Goal: Task Accomplishment & Management: Manage account settings

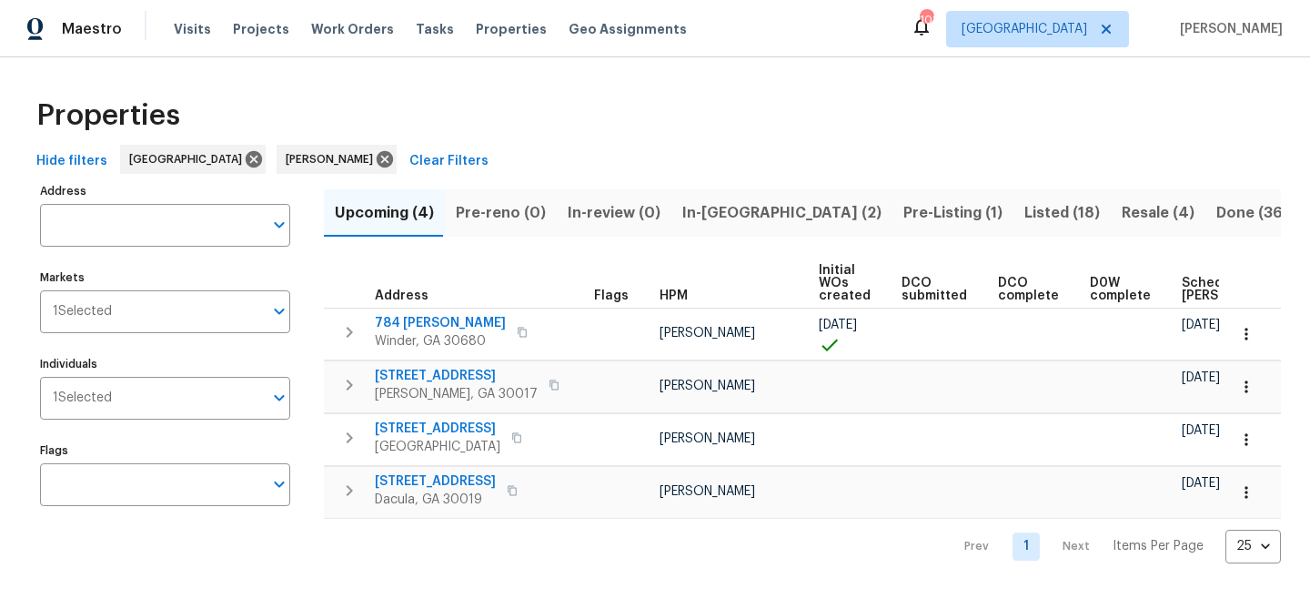
click at [401, 211] on span "Upcoming (4)" at bounding box center [384, 212] width 99 height 25
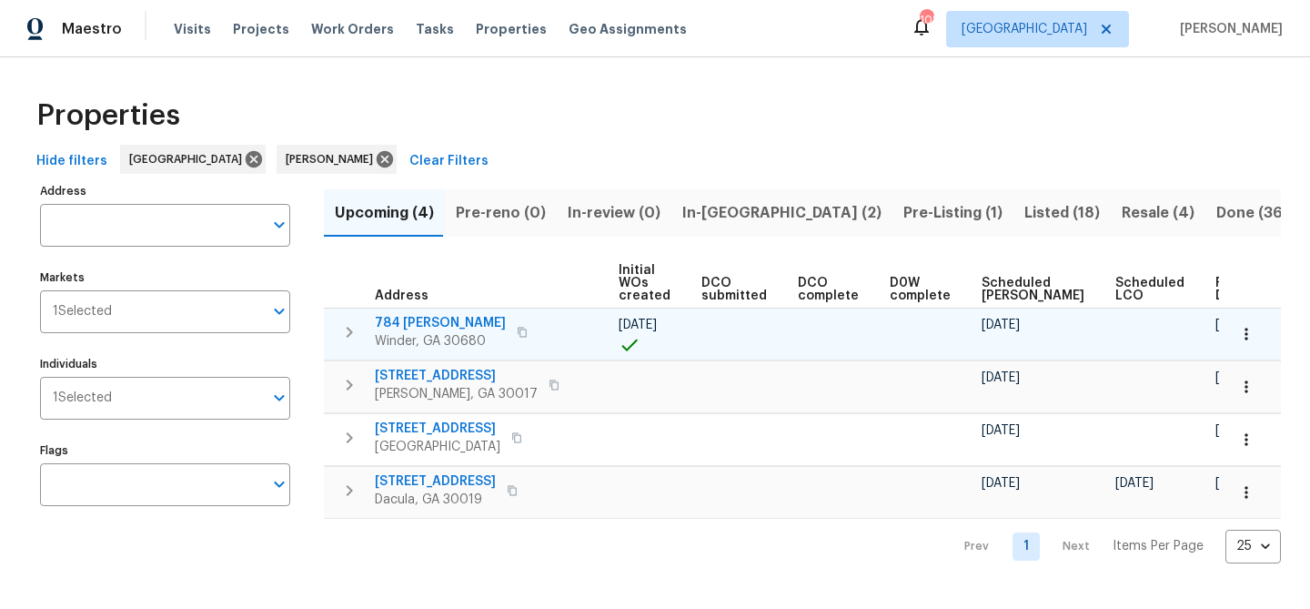
click at [412, 326] on span "784 Morris Ln" at bounding box center [440, 323] width 131 height 18
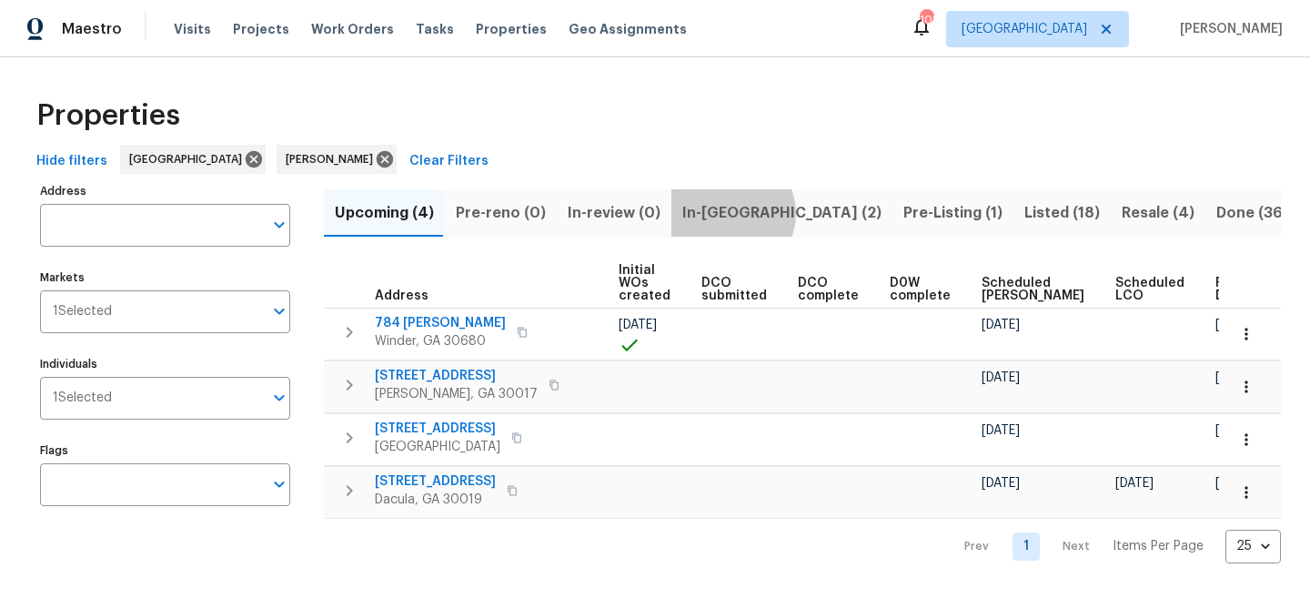
click at [723, 213] on span "In-reno (2)" at bounding box center [781, 212] width 199 height 25
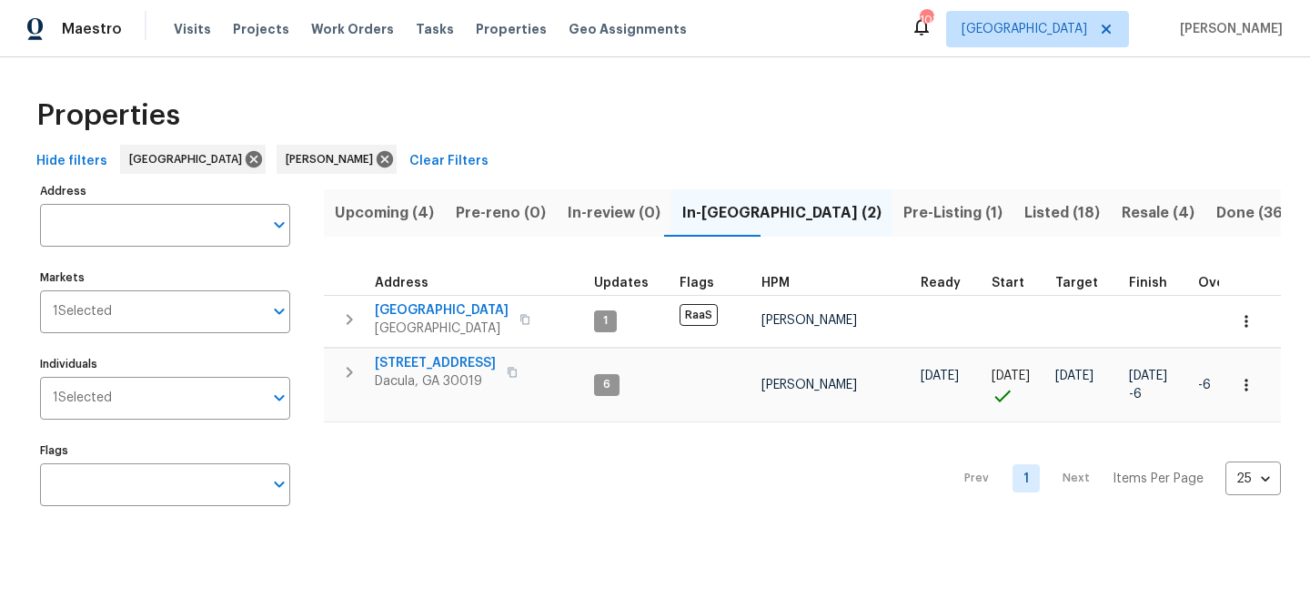
click at [404, 206] on span "Upcoming (4)" at bounding box center [384, 212] width 99 height 25
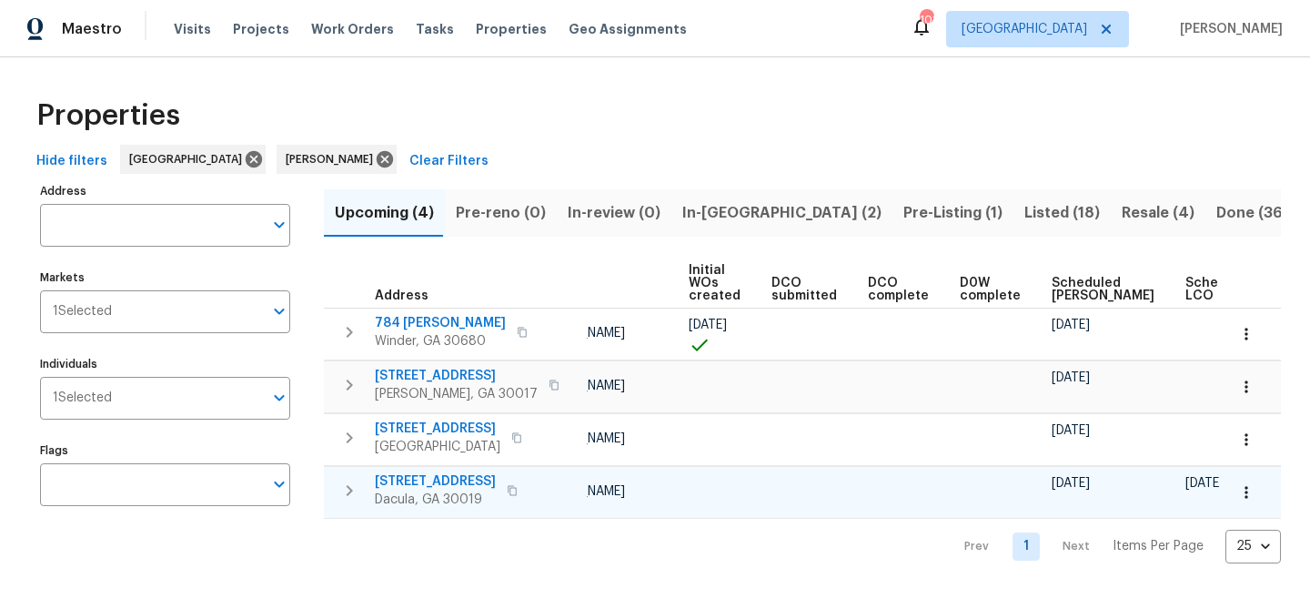
scroll to position [0, 200]
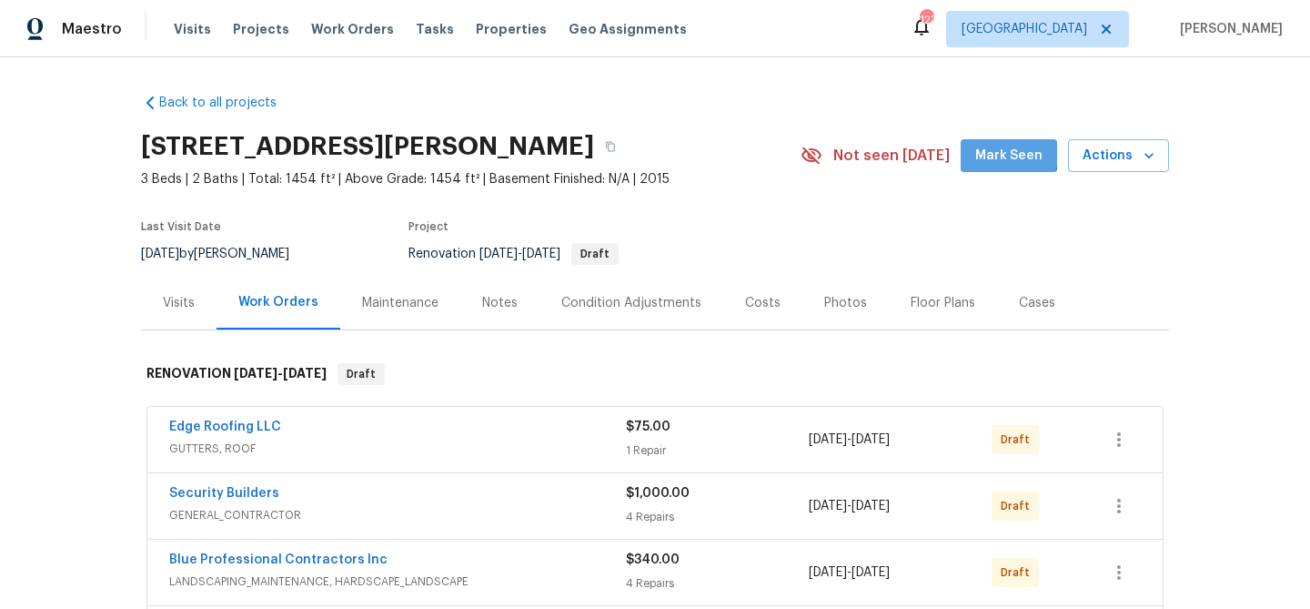
click at [1008, 152] on span "Mark Seen" at bounding box center [1009, 156] width 67 height 23
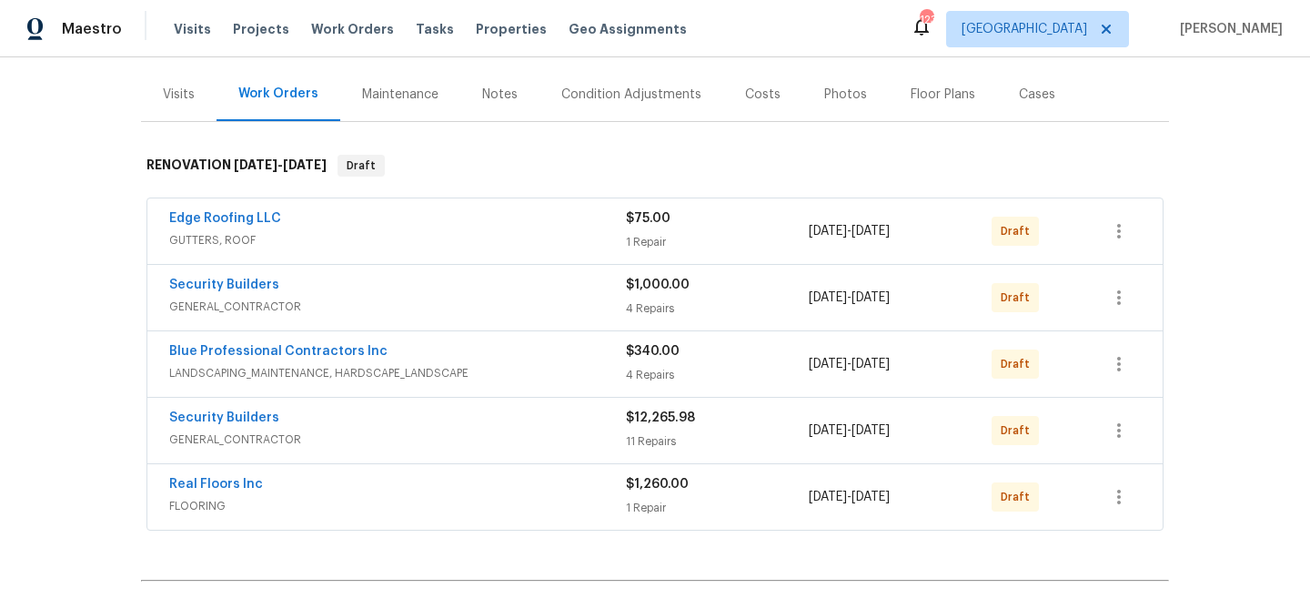
scroll to position [221, 0]
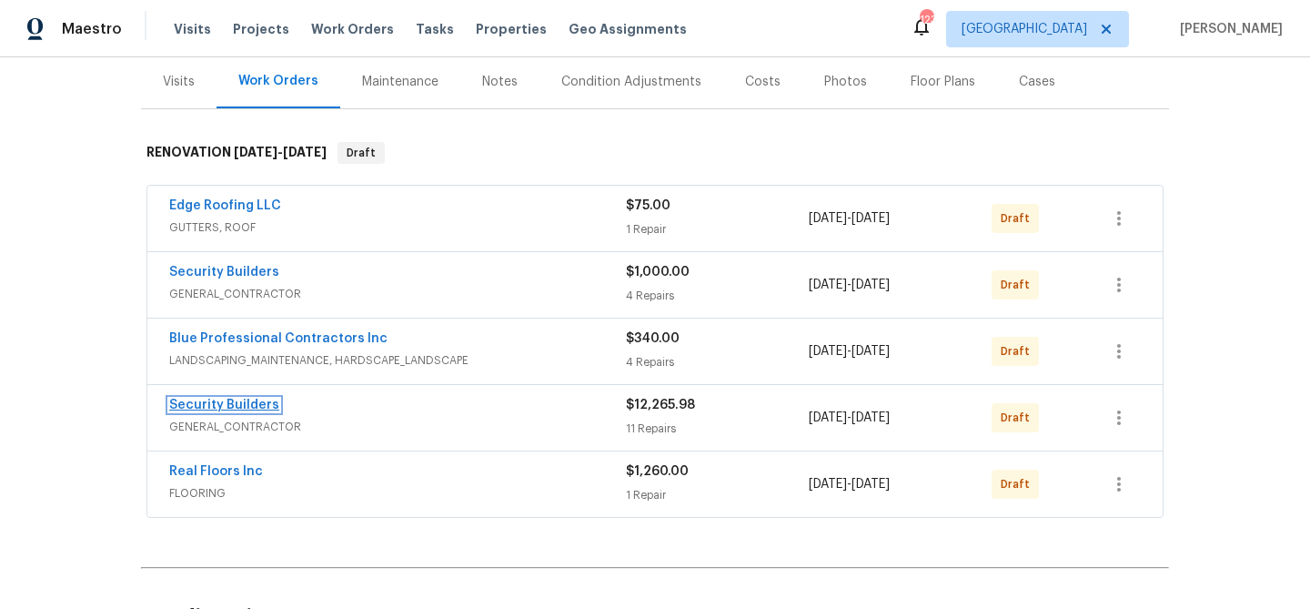
click at [240, 407] on link "Security Builders" at bounding box center [224, 405] width 110 height 13
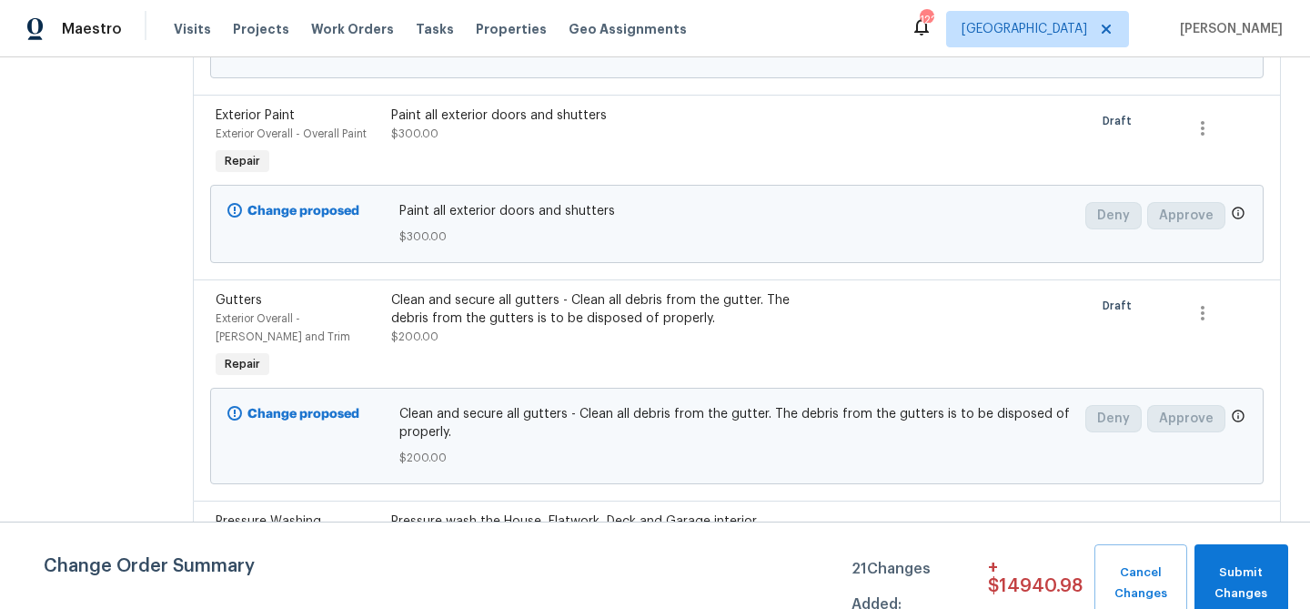
scroll to position [2558, 0]
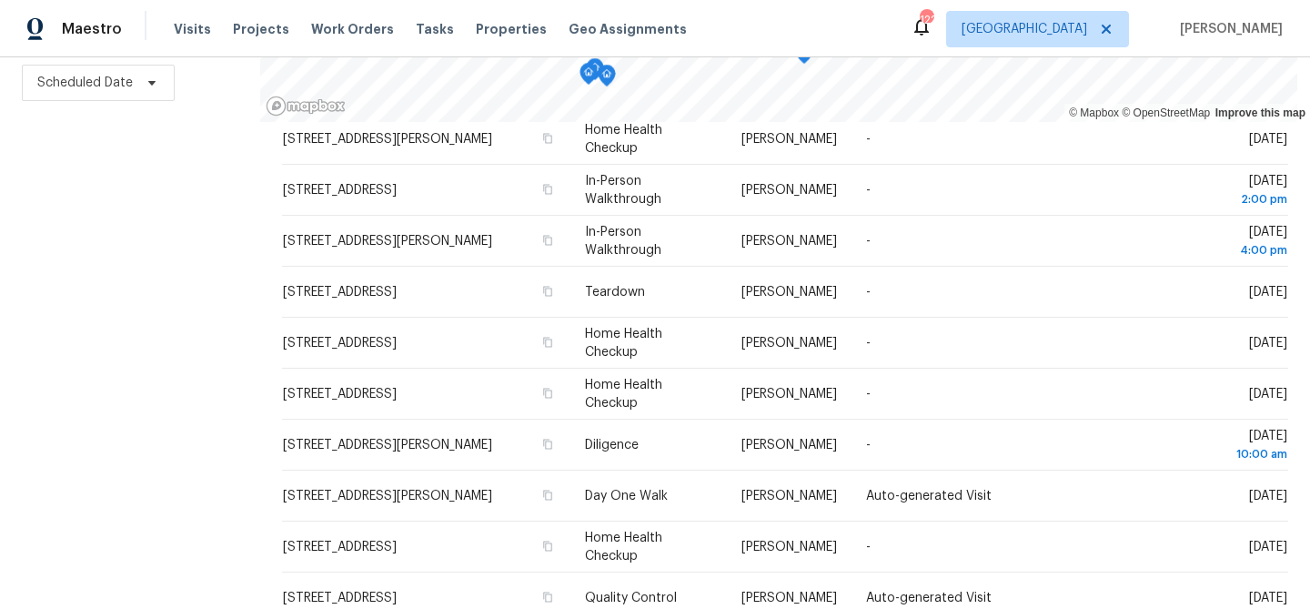
scroll to position [235, 0]
